Goal: Task Accomplishment & Management: Complete application form

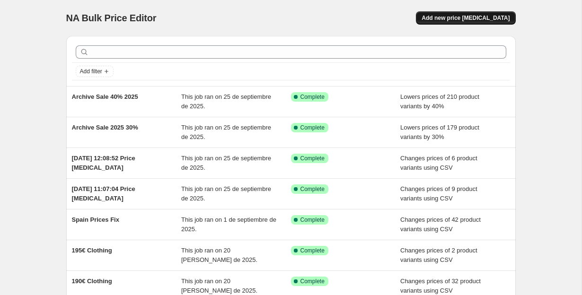
click at [443, 17] on span "Add new price [MEDICAL_DATA]" at bounding box center [465, 18] width 88 height 8
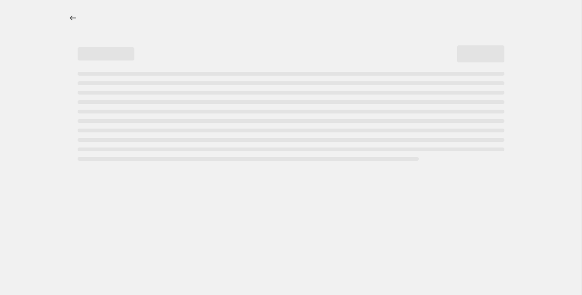
select select "percentage"
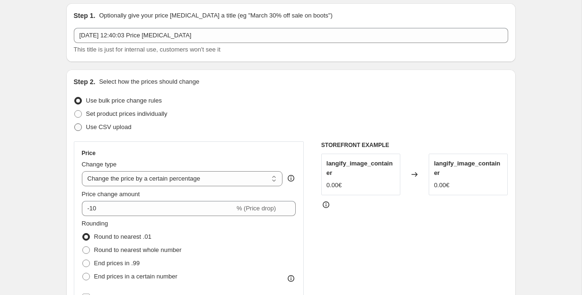
scroll to position [31, 0]
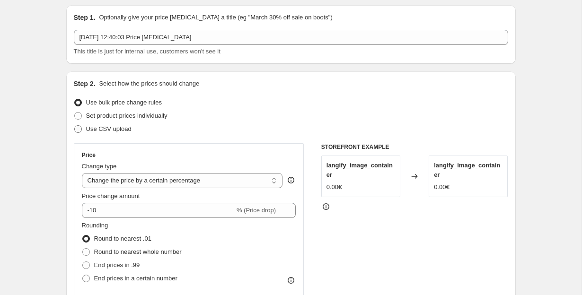
click at [77, 128] on span at bounding box center [78, 129] width 8 height 8
click at [75, 126] on input "Use CSV upload" at bounding box center [74, 125] width 0 height 0
radio input "true"
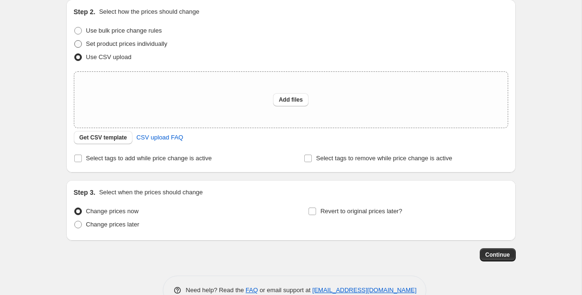
scroll to position [106, 0]
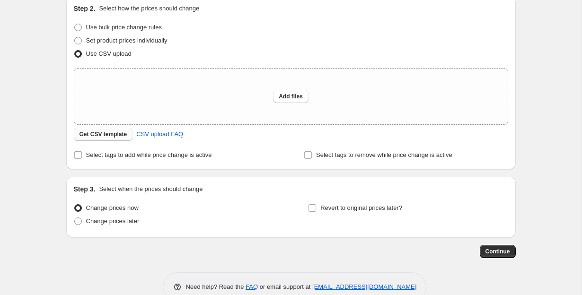
click at [94, 136] on span "Get CSV template" at bounding box center [103, 134] width 48 height 8
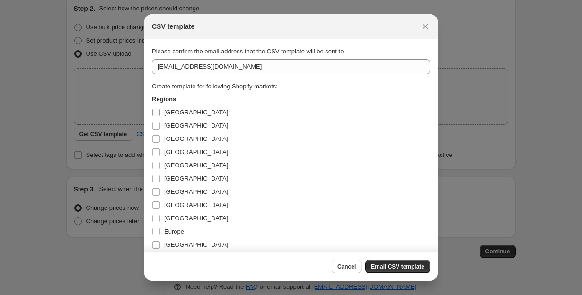
click at [157, 112] on input "[GEOGRAPHIC_DATA]" at bounding box center [156, 113] width 8 height 8
checkbox input "true"
click at [157, 127] on input "[GEOGRAPHIC_DATA]" at bounding box center [156, 126] width 8 height 8
checkbox input "true"
click at [157, 138] on input "[GEOGRAPHIC_DATA]" at bounding box center [156, 139] width 8 height 8
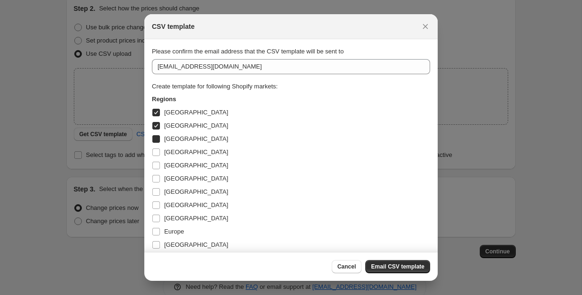
checkbox input "true"
click at [156, 148] on input "[GEOGRAPHIC_DATA]" at bounding box center [156, 152] width 8 height 8
checkbox input "true"
click at [156, 161] on span ":r2b:" at bounding box center [156, 165] width 9 height 9
click at [156, 162] on input "[GEOGRAPHIC_DATA]" at bounding box center [156, 166] width 8 height 8
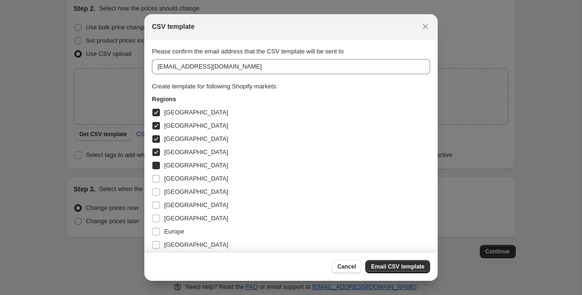
checkbox input "true"
click at [156, 176] on input "[GEOGRAPHIC_DATA]" at bounding box center [156, 179] width 8 height 8
checkbox input "true"
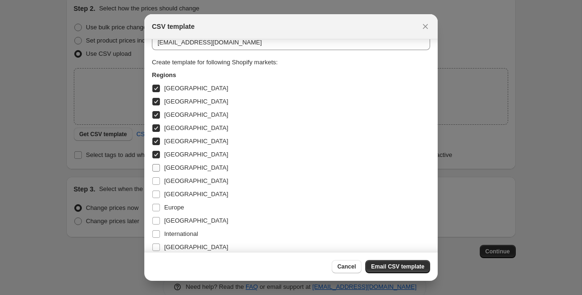
click at [156, 166] on input "[GEOGRAPHIC_DATA]" at bounding box center [156, 168] width 8 height 8
checkbox input "true"
click at [156, 180] on input "[GEOGRAPHIC_DATA]" at bounding box center [156, 181] width 8 height 8
checkbox input "true"
click at [155, 192] on input "[GEOGRAPHIC_DATA]" at bounding box center [156, 195] width 8 height 8
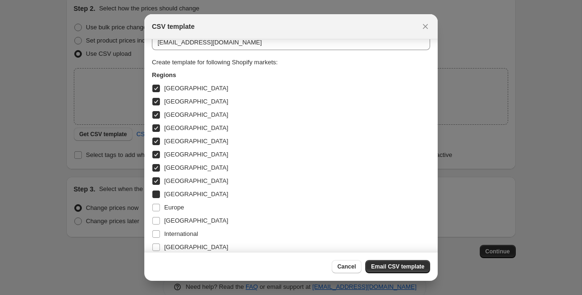
checkbox input "true"
click at [155, 206] on input "Europe" at bounding box center [156, 208] width 8 height 8
checkbox input "true"
click at [155, 218] on input "[GEOGRAPHIC_DATA]" at bounding box center [156, 221] width 8 height 8
checkbox input "true"
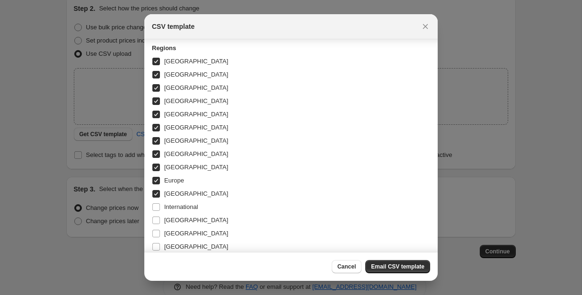
scroll to position [59, 0]
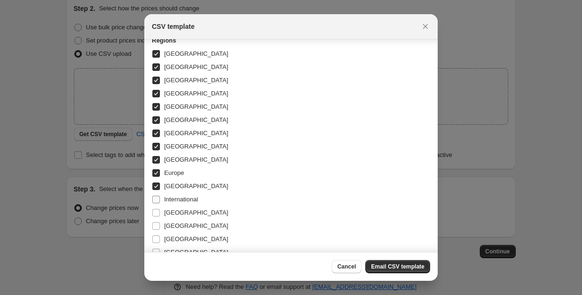
click at [157, 197] on input "International" at bounding box center [156, 200] width 8 height 8
checkbox input "true"
click at [156, 211] on input "[GEOGRAPHIC_DATA]" at bounding box center [156, 213] width 8 height 8
checkbox input "true"
click at [155, 227] on input "[GEOGRAPHIC_DATA]" at bounding box center [156, 226] width 8 height 8
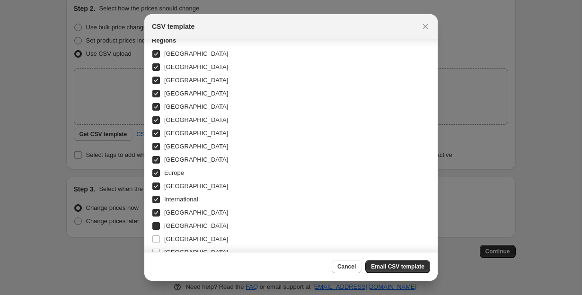
checkbox input "true"
click at [155, 235] on input "[GEOGRAPHIC_DATA]" at bounding box center [156, 239] width 8 height 8
checkbox input "true"
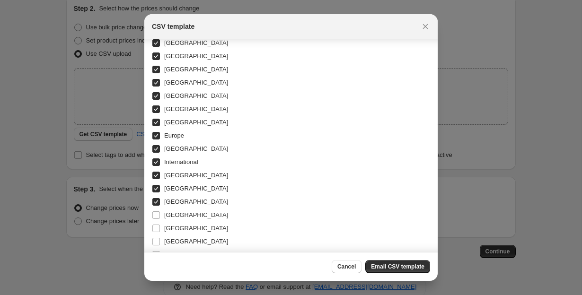
scroll to position [123, 0]
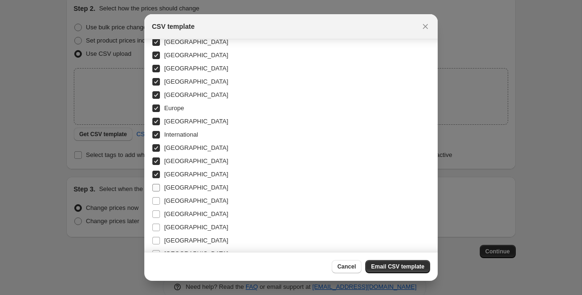
click at [154, 188] on input "[GEOGRAPHIC_DATA]" at bounding box center [156, 188] width 8 height 8
checkbox input "true"
click at [154, 204] on input "[GEOGRAPHIC_DATA]" at bounding box center [156, 201] width 8 height 8
checkbox input "true"
click at [153, 212] on input "[GEOGRAPHIC_DATA]" at bounding box center [156, 214] width 8 height 8
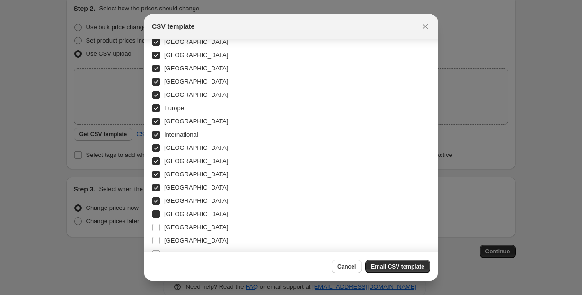
checkbox input "true"
click at [153, 226] on input "[GEOGRAPHIC_DATA]" at bounding box center [156, 228] width 8 height 8
checkbox input "true"
click at [155, 238] on input "[GEOGRAPHIC_DATA]" at bounding box center [156, 241] width 8 height 8
checkbox input "true"
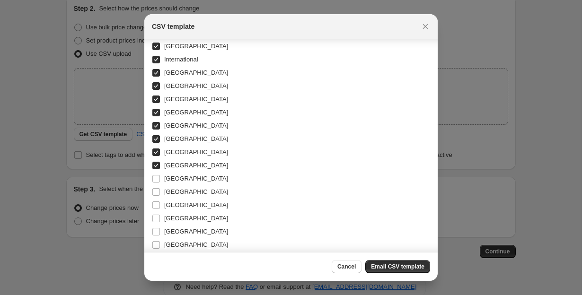
scroll to position [202, 0]
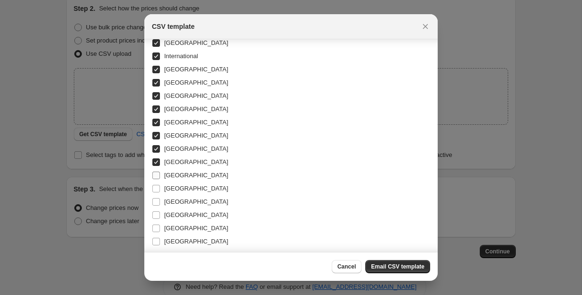
click at [156, 177] on input "[GEOGRAPHIC_DATA]" at bounding box center [156, 176] width 8 height 8
checkbox input "true"
click at [156, 186] on input "[GEOGRAPHIC_DATA]" at bounding box center [156, 189] width 8 height 8
checkbox input "true"
click at [156, 197] on label "[GEOGRAPHIC_DATA]" at bounding box center [190, 201] width 76 height 13
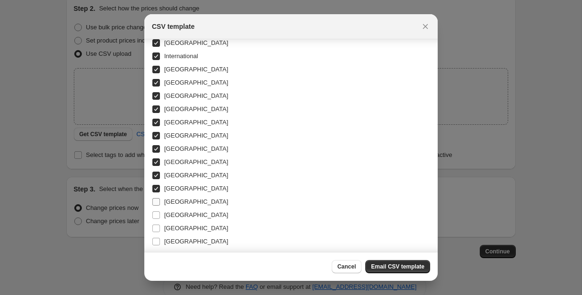
click at [156, 198] on input "[GEOGRAPHIC_DATA]" at bounding box center [156, 202] width 8 height 8
checkbox input "true"
click at [156, 213] on input "[GEOGRAPHIC_DATA]" at bounding box center [156, 215] width 8 height 8
checkbox input "true"
click at [155, 225] on input "[GEOGRAPHIC_DATA]" at bounding box center [156, 229] width 8 height 8
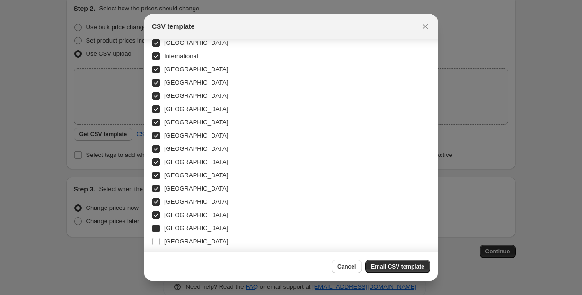
checkbox input "true"
click at [155, 239] on input "[GEOGRAPHIC_DATA]" at bounding box center [156, 242] width 8 height 8
checkbox input "true"
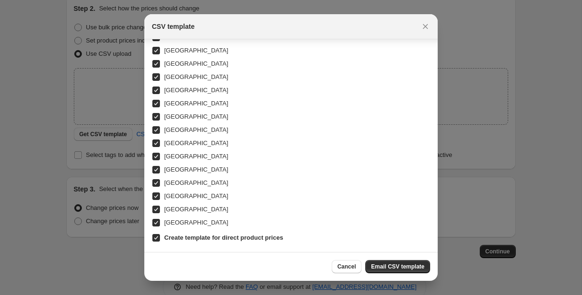
scroll to position [0, 0]
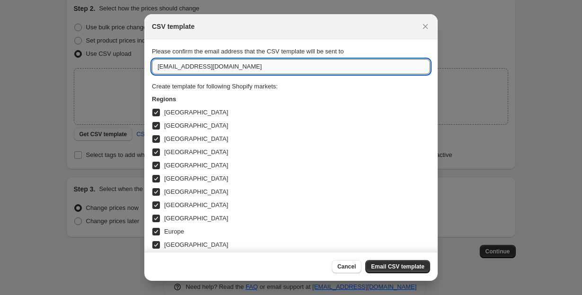
click at [163, 69] on input "[EMAIL_ADDRESS][DOMAIN_NAME]" at bounding box center [291, 66] width 278 height 15
type input "[PERSON_NAME][EMAIL_ADDRESS][PERSON_NAME][DOMAIN_NAME]"
click at [382, 266] on span "Email CSV template" at bounding box center [397, 267] width 53 height 8
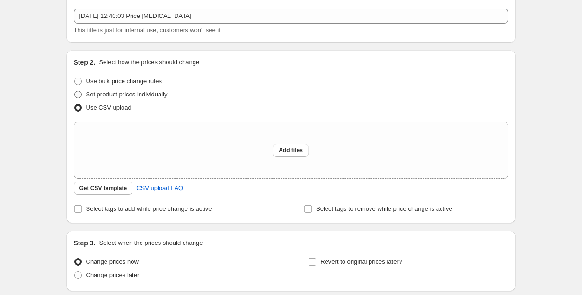
scroll to position [51, 0]
